Goal: Task Accomplishment & Management: Complete application form

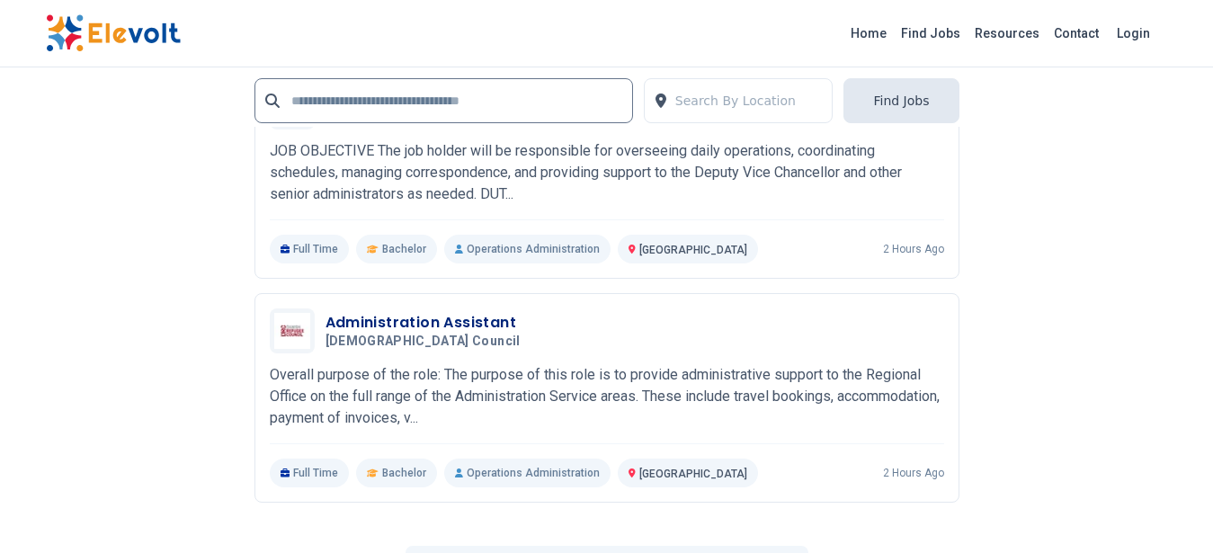
scroll to position [4014, 0]
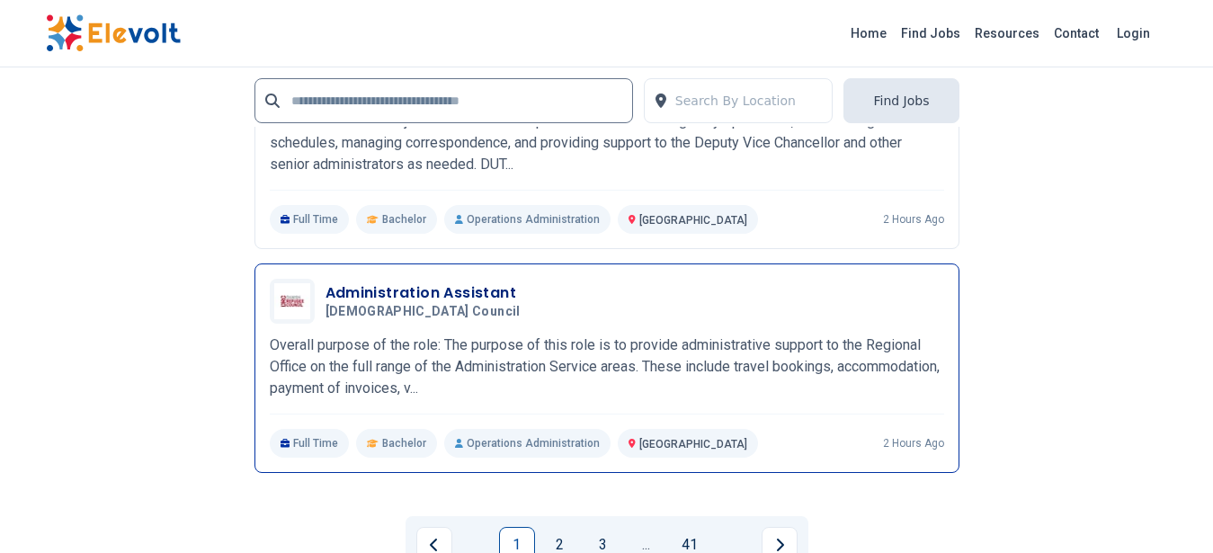
click at [564, 327] on div "Administration Assistant Danish Refugee Council 09/16/2025 10/16/2025 Nairobi K…" at bounding box center [607, 368] width 674 height 179
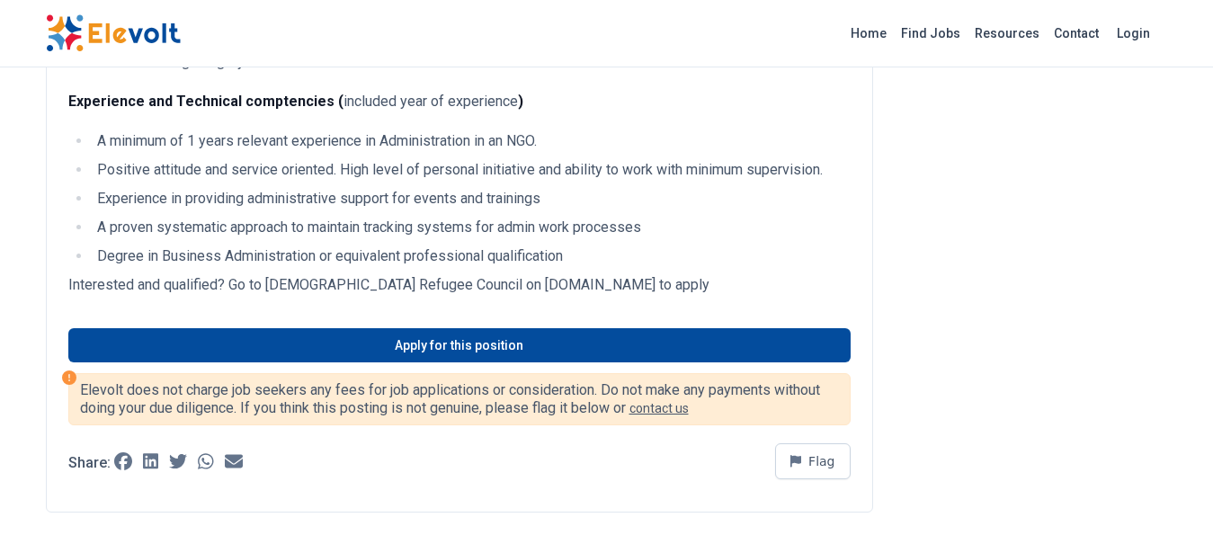
scroll to position [1231, 0]
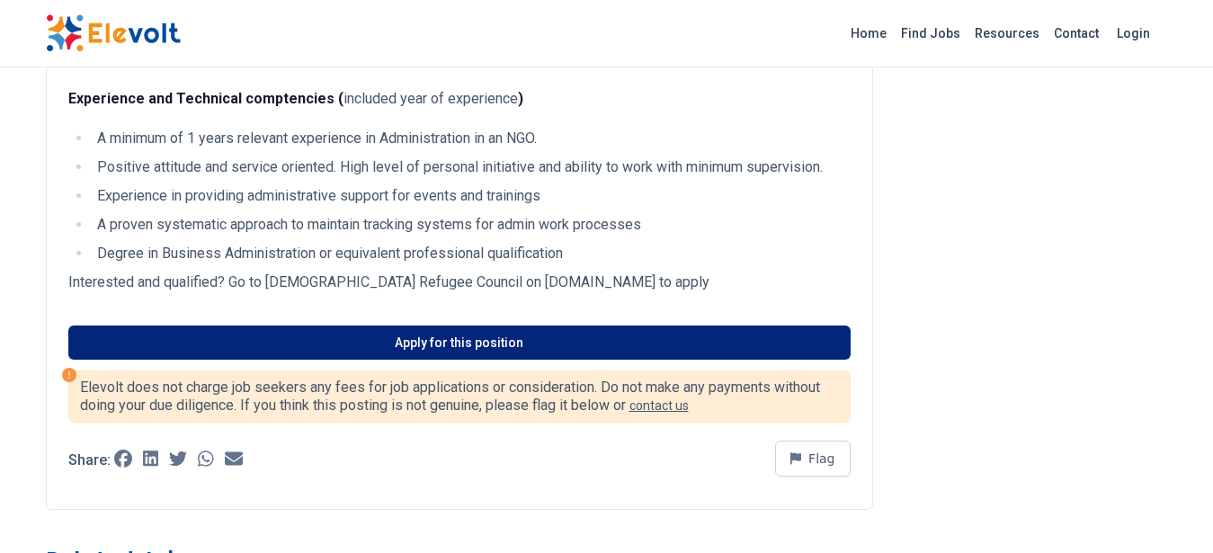
click at [518, 360] on link "Apply for this position" at bounding box center [459, 342] width 782 height 34
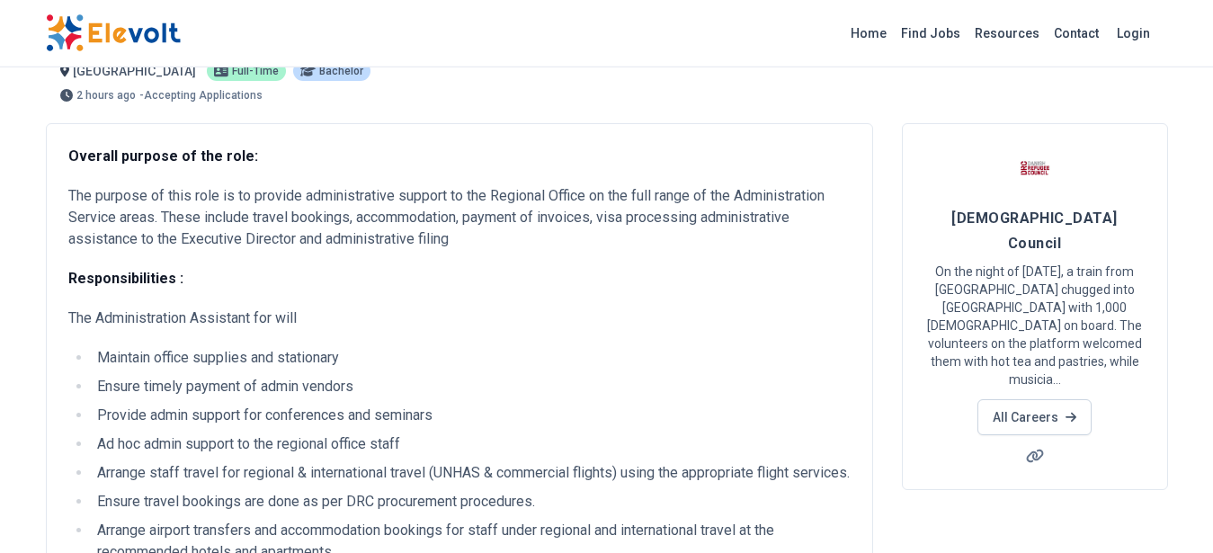
scroll to position [0, 0]
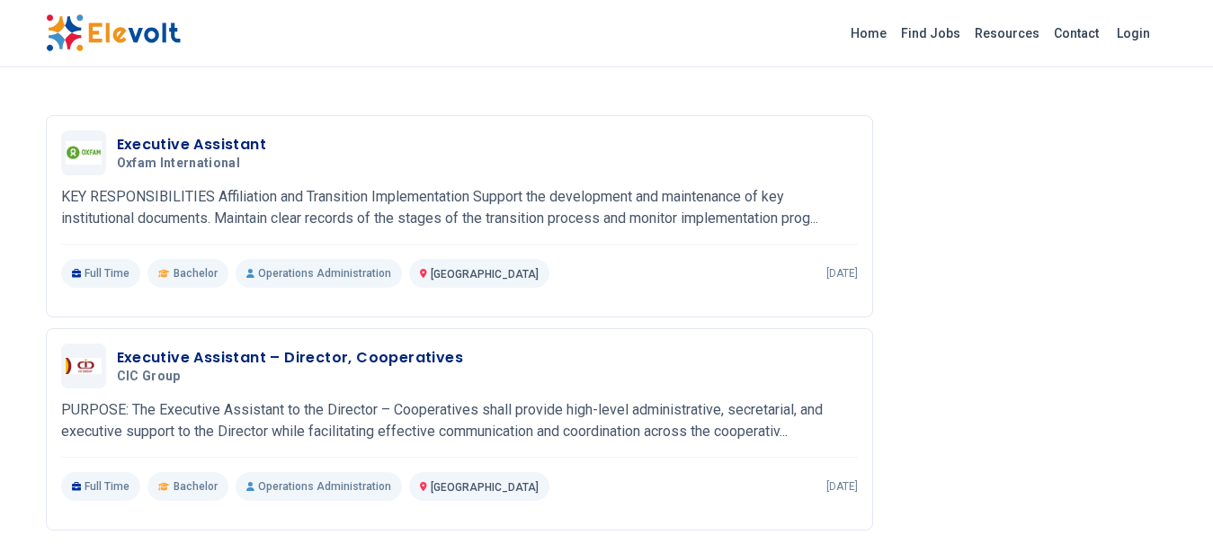
scroll to position [2729, 0]
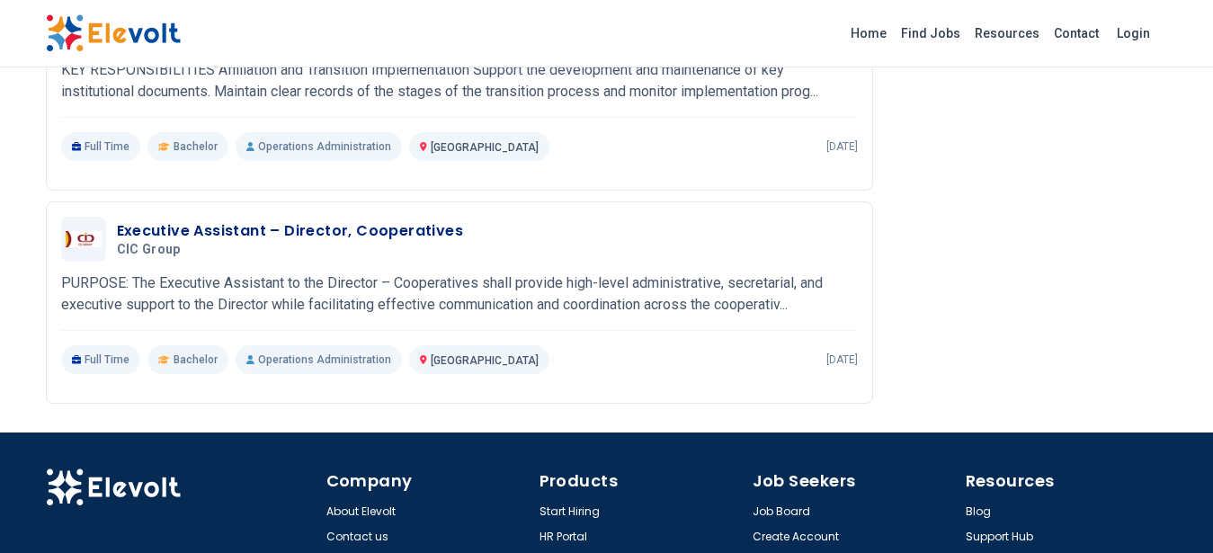
click at [130, 34] on img at bounding box center [113, 33] width 135 height 38
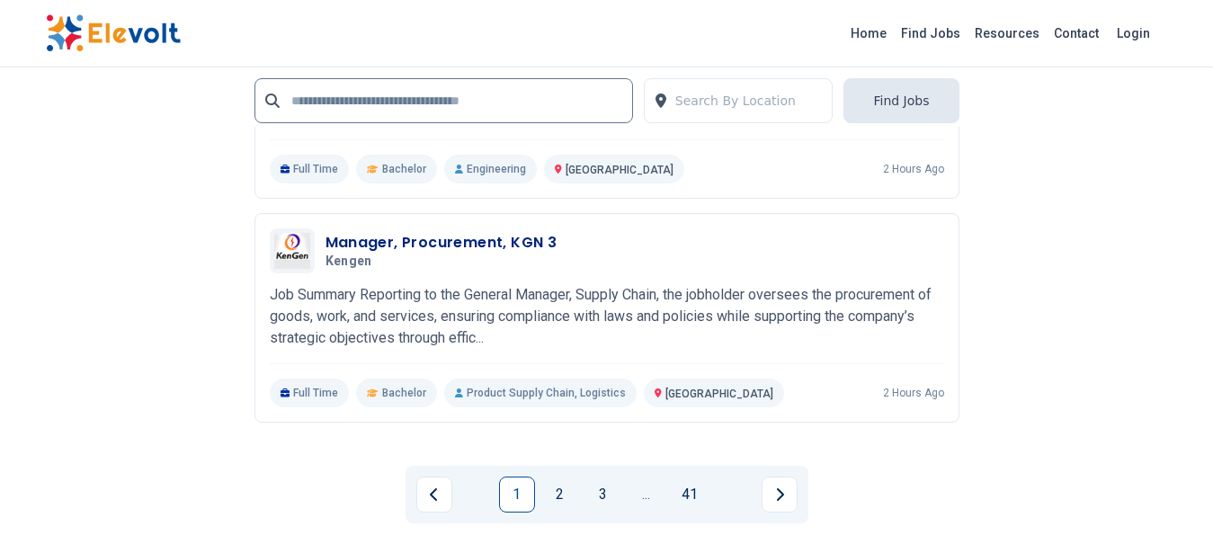
scroll to position [3619, 0]
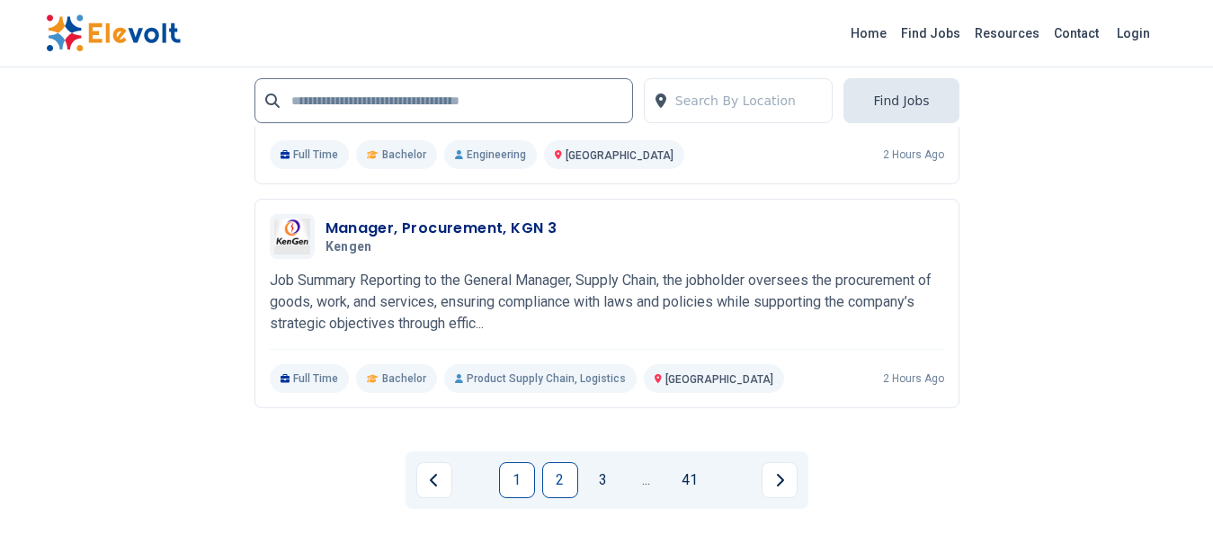
click at [555, 474] on link "2" at bounding box center [560, 480] width 36 height 36
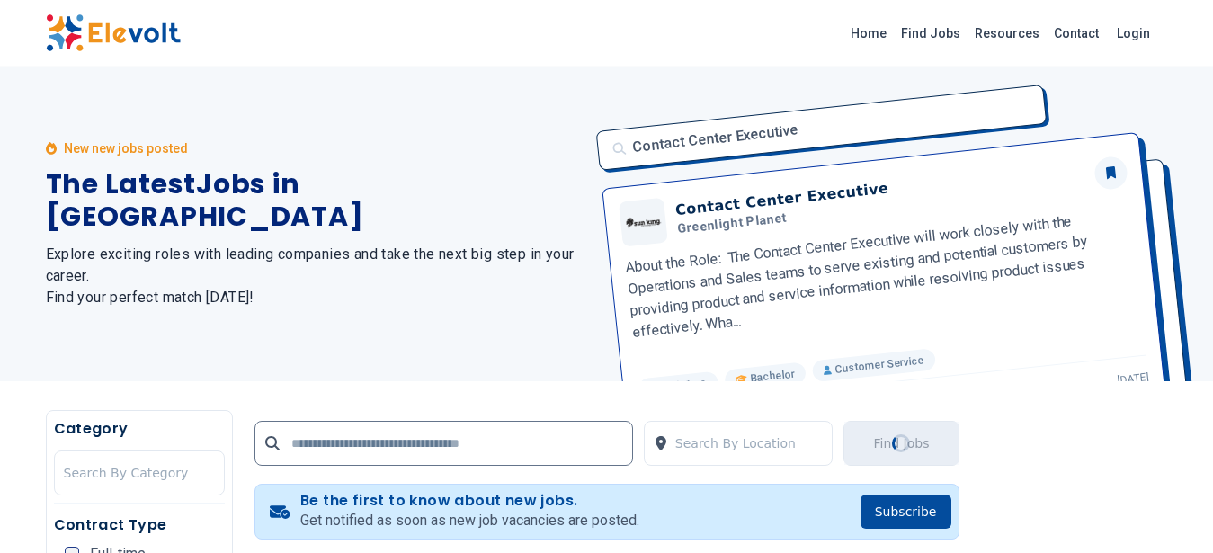
scroll to position [0, 0]
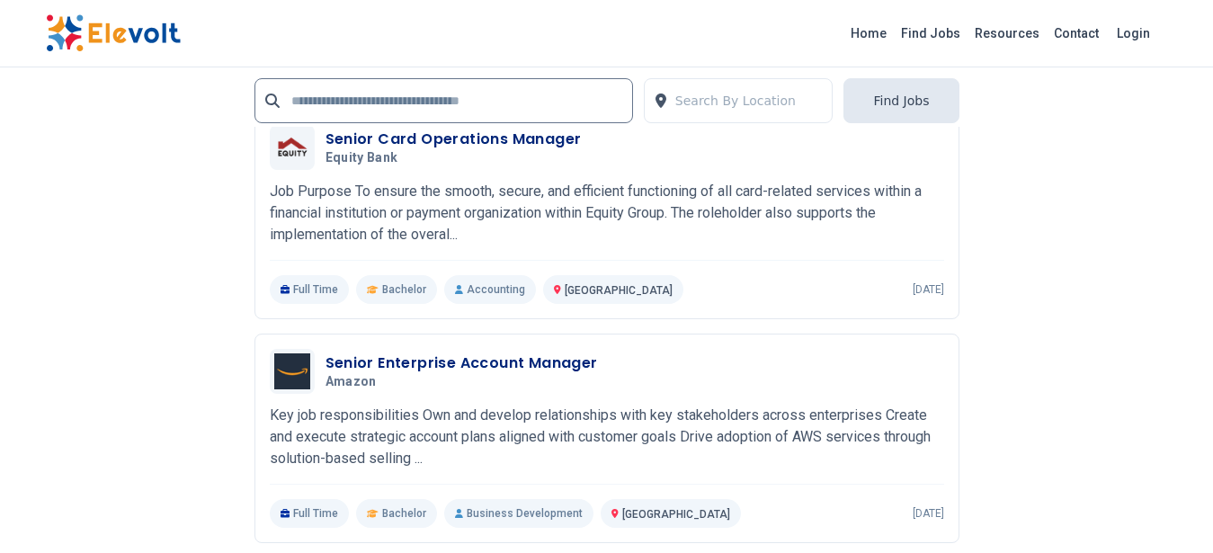
scroll to position [4014, 0]
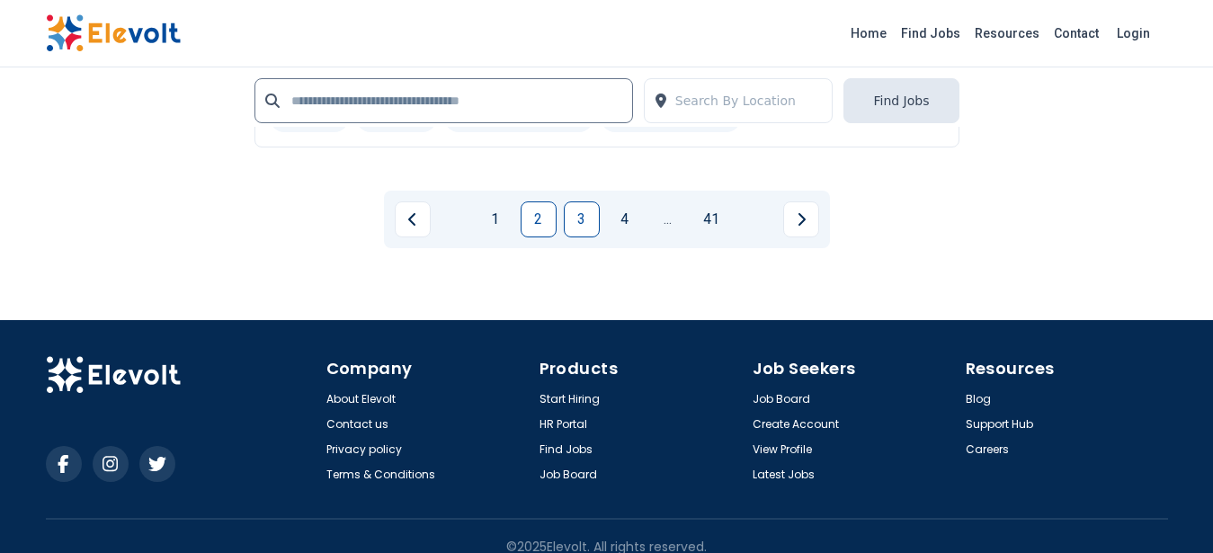
click at [589, 236] on link "3" at bounding box center [582, 219] width 36 height 36
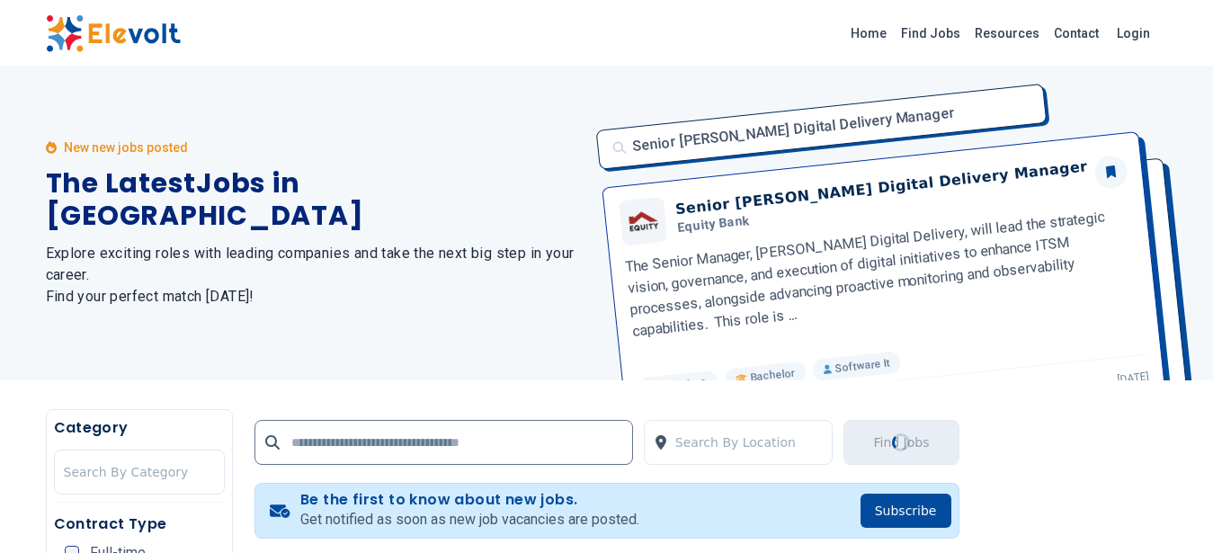
scroll to position [0, 0]
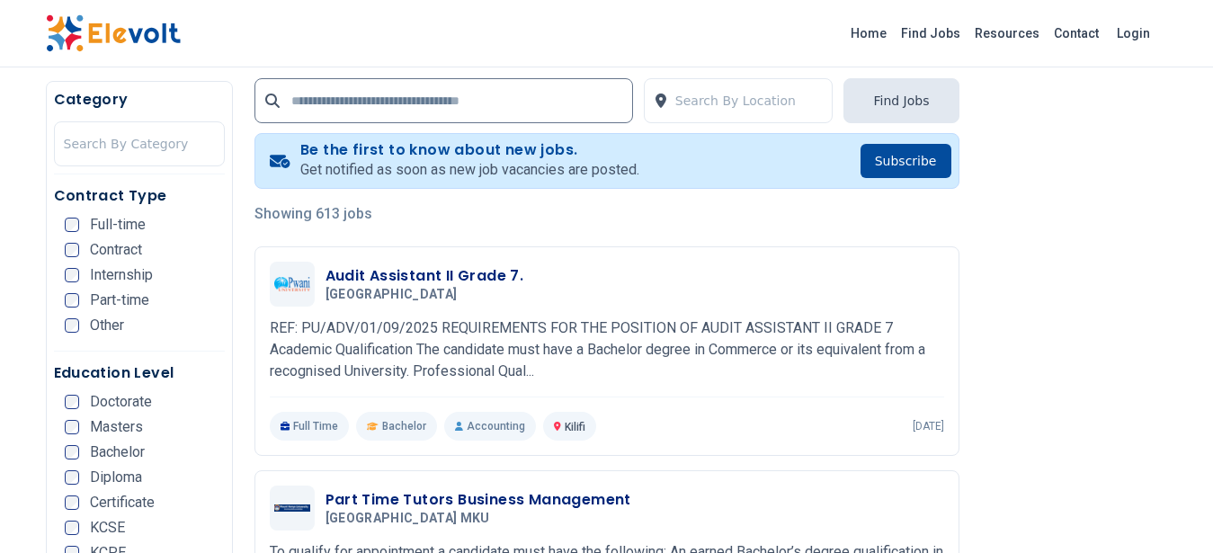
scroll to position [455, 0]
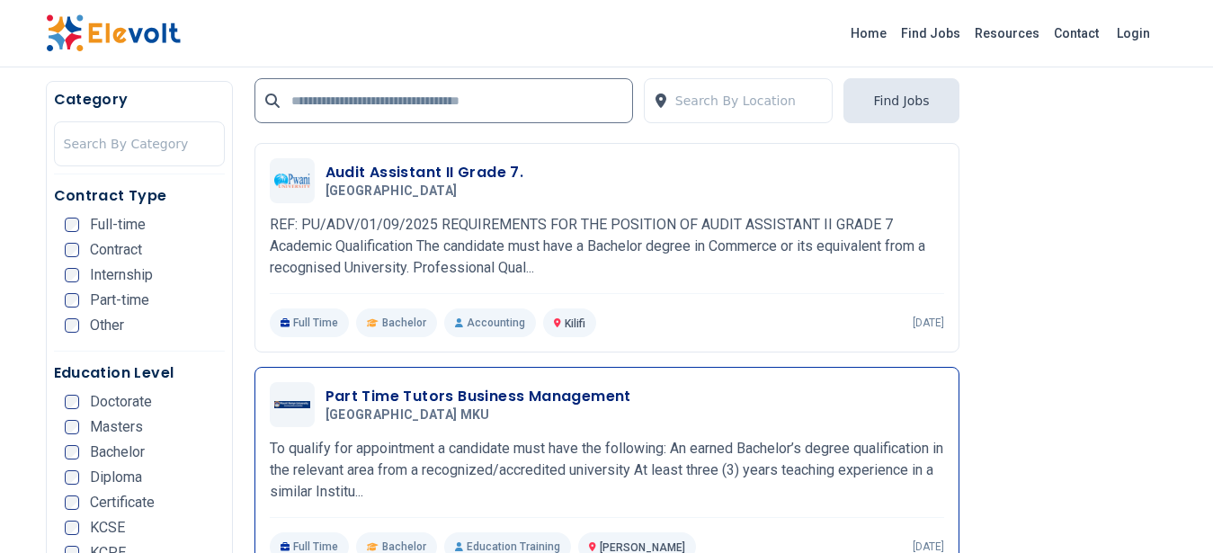
click at [749, 396] on div "Part Time Tutors Business Management Mount Kenya University MKU 09/12/2025 10/1…" at bounding box center [634, 405] width 618 height 38
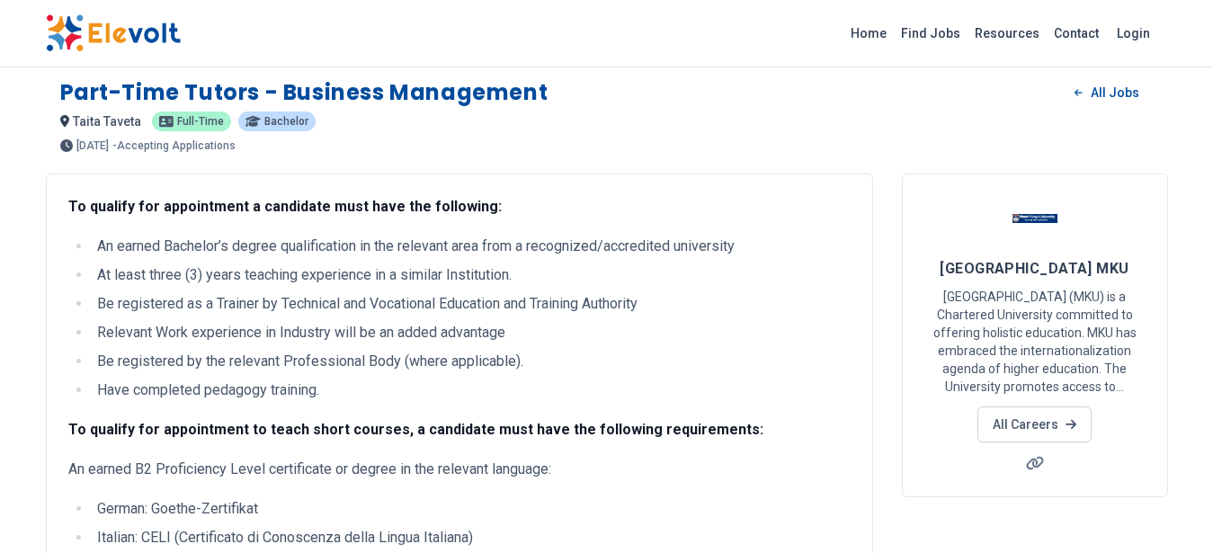
scroll to position [455, 0]
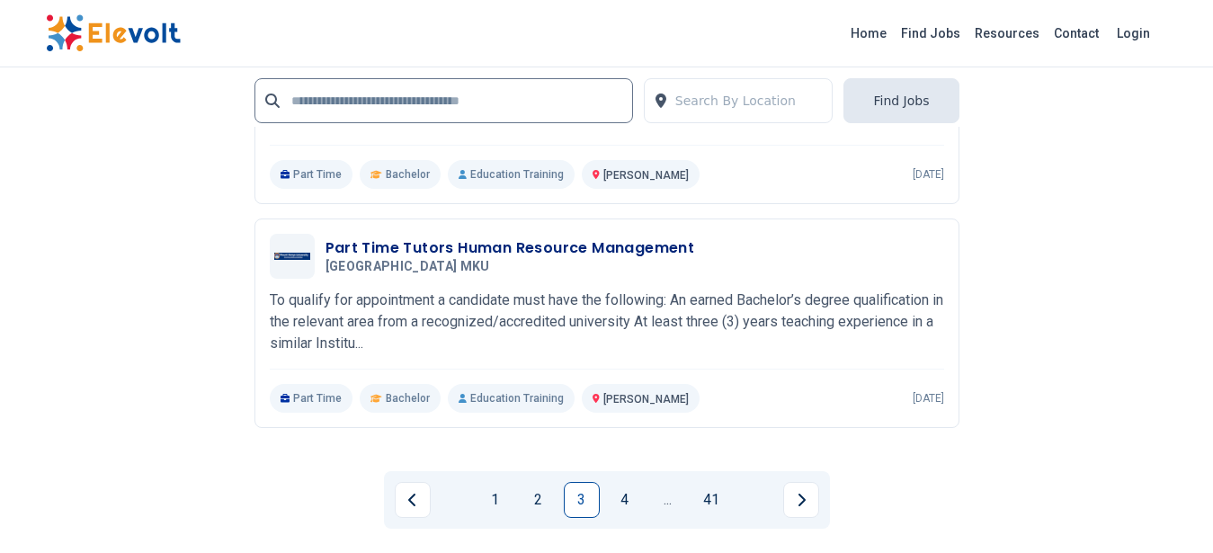
scroll to position [4014, 0]
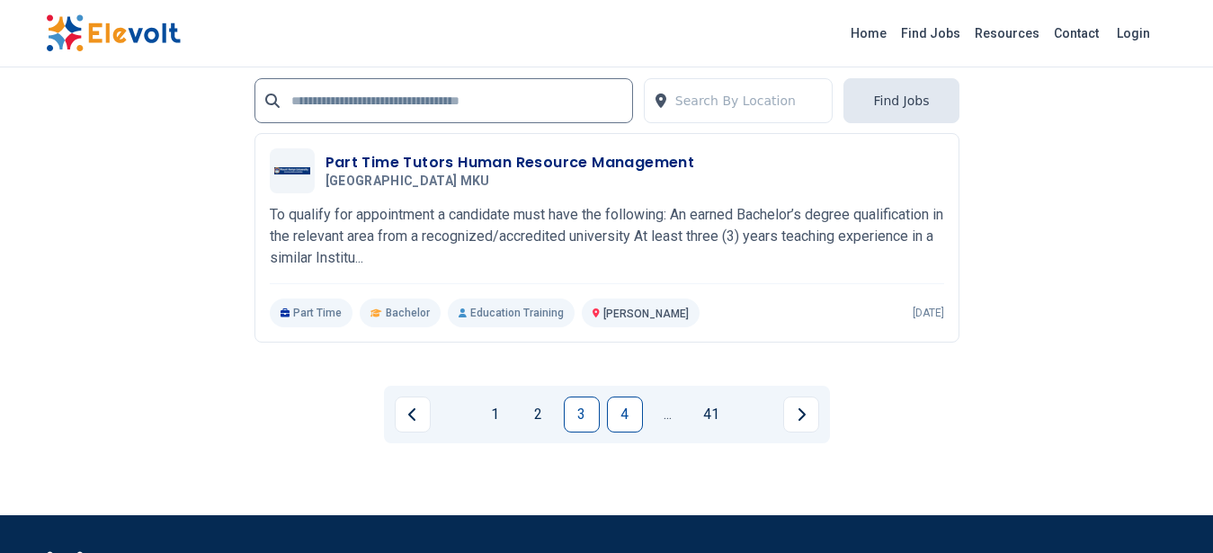
click at [620, 405] on link "4" at bounding box center [625, 414] width 36 height 36
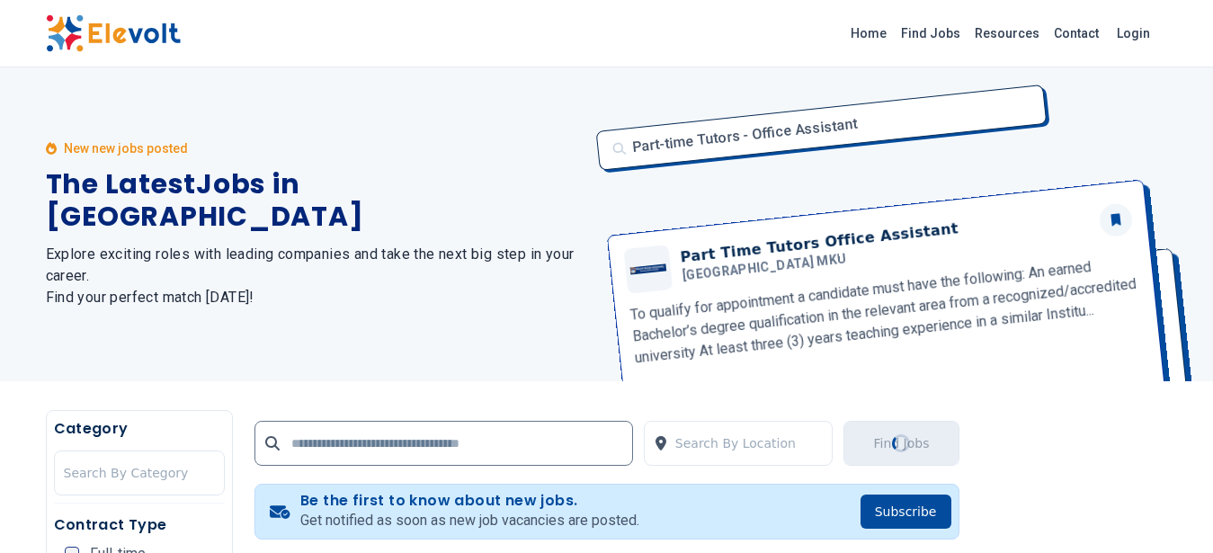
scroll to position [0, 0]
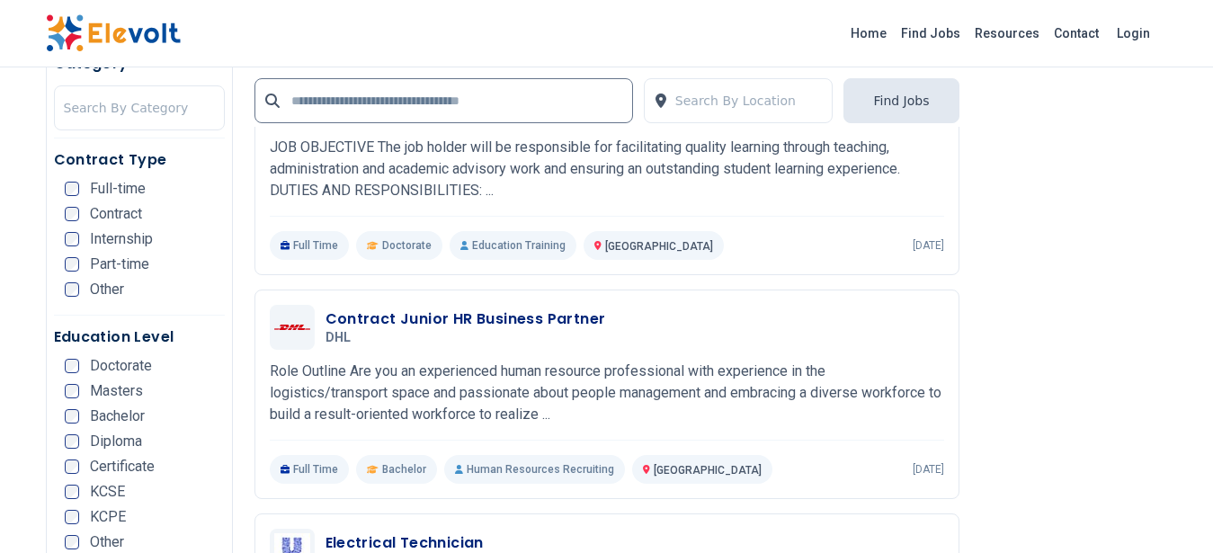
scroll to position [3223, 0]
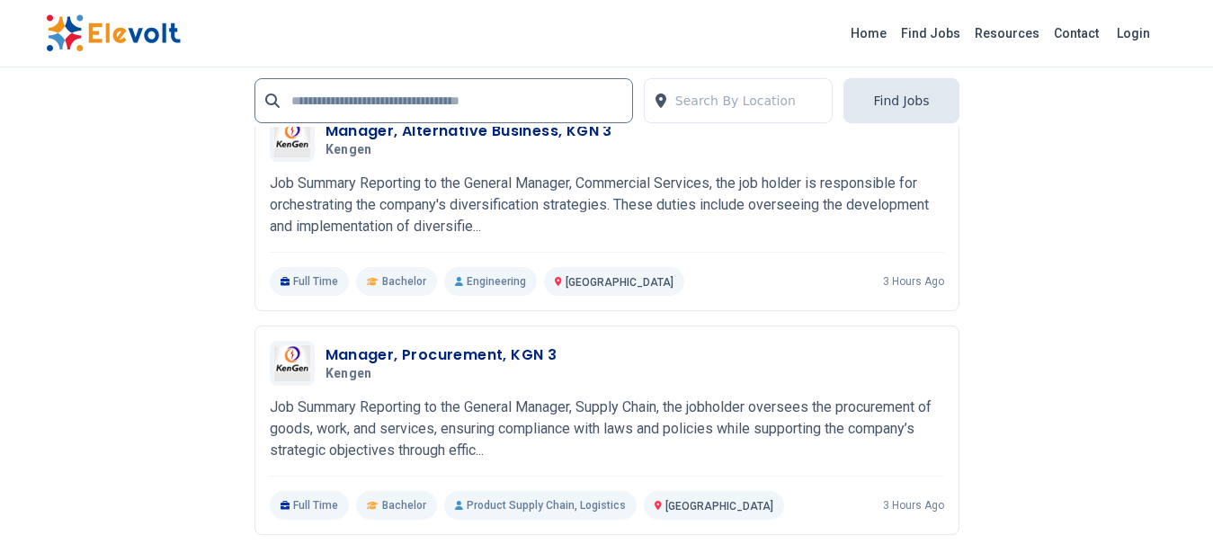
scroll to position [3619, 0]
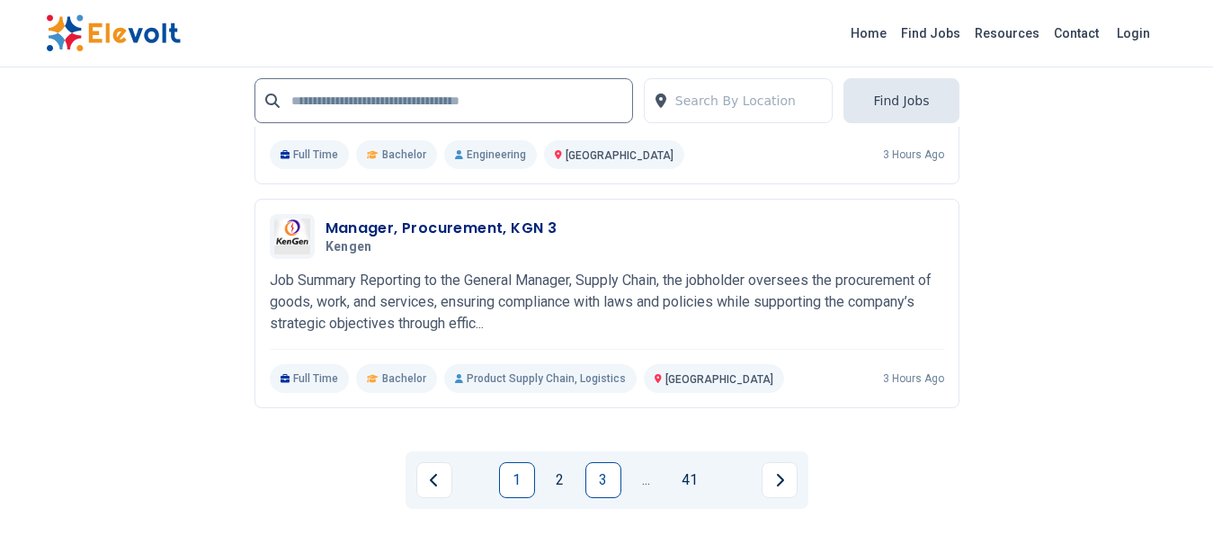
click at [604, 482] on link "3" at bounding box center [603, 480] width 36 height 36
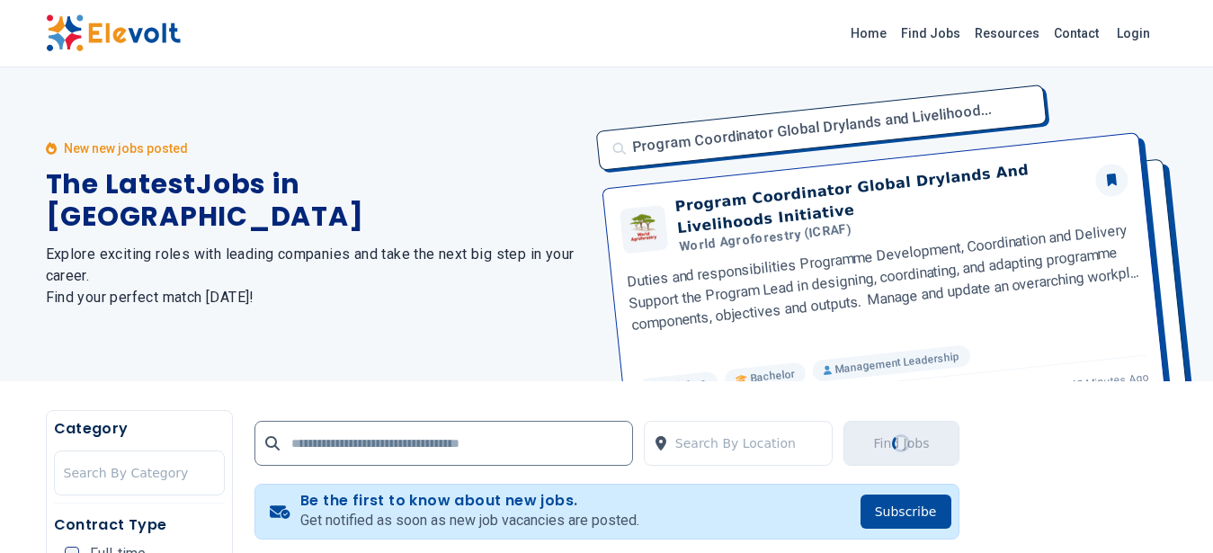
scroll to position [0, 0]
